Goal: Task Accomplishment & Management: Manage account settings

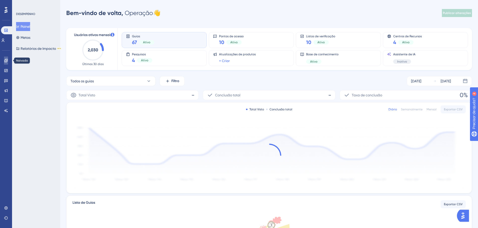
click at [7, 60] on icon at bounding box center [6, 61] width 4 height 4
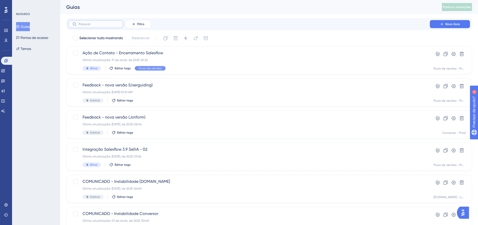
click at [108, 25] on input "text" at bounding box center [98, 24] width 41 height 4
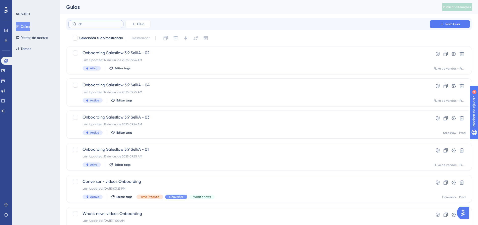
type input "n"
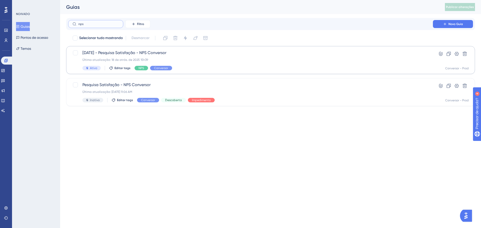
type input "nps"
click at [190, 65] on div "[DATE] - Pesquisa Satisfação - NPS Conversor Última atualização: 18 de atrás. d…" at bounding box center [250, 60] width 336 height 21
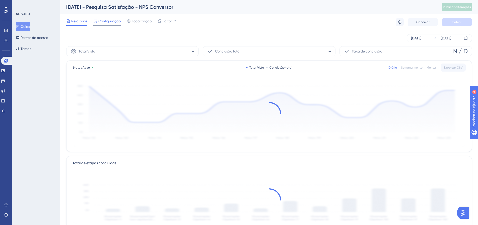
click at [110, 20] on font "Configuração" at bounding box center [109, 21] width 22 height 4
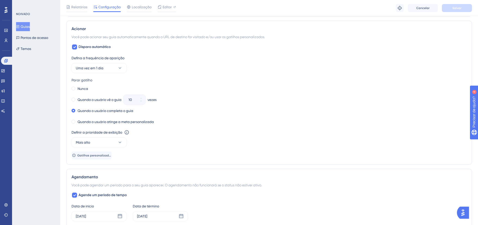
scroll to position [289, 0]
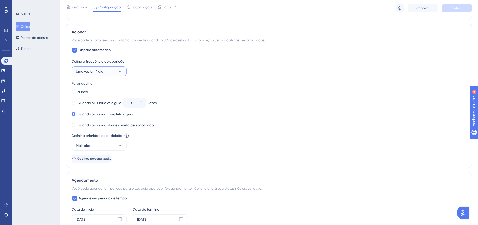
click at [95, 70] on font "Uma vez em 1 dia" at bounding box center [90, 71] width 28 height 4
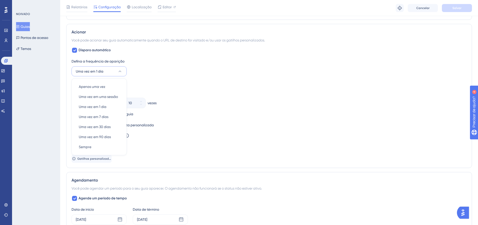
scroll to position [293, 0]
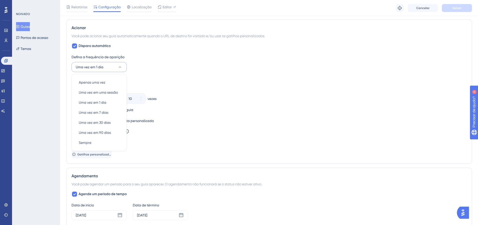
click at [206, 78] on div "Parar gatilho" at bounding box center [268, 79] width 395 height 6
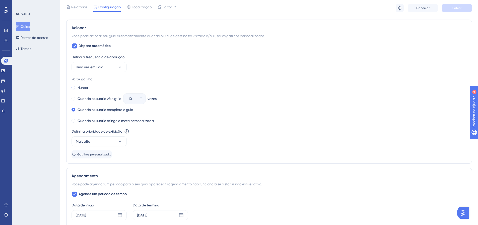
click at [74, 86] on span at bounding box center [73, 87] width 4 height 4
click at [77, 86] on input "radio" at bounding box center [77, 86] width 0 height 0
click at [461, 8] on font "Salvar" at bounding box center [456, 8] width 9 height 4
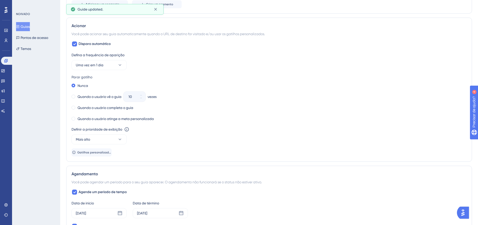
scroll to position [0, 0]
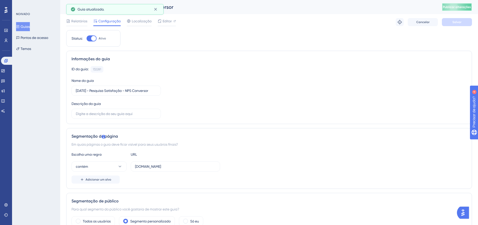
click at [451, 8] on font "Publicar alterações" at bounding box center [456, 7] width 28 height 4
